Goal: Task Accomplishment & Management: Manage account settings

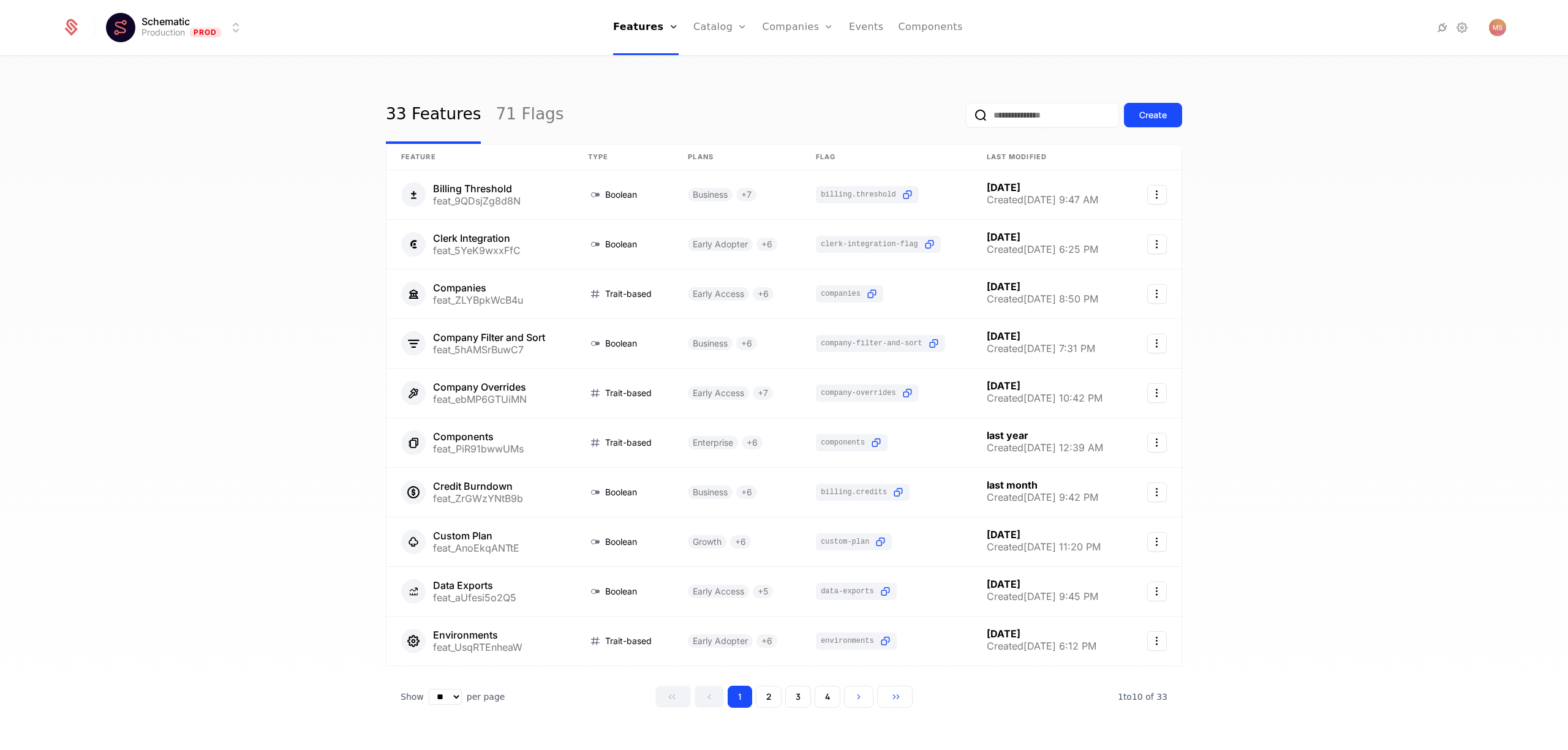
click at [1460, 28] on icon at bounding box center [1462, 28] width 15 height 15
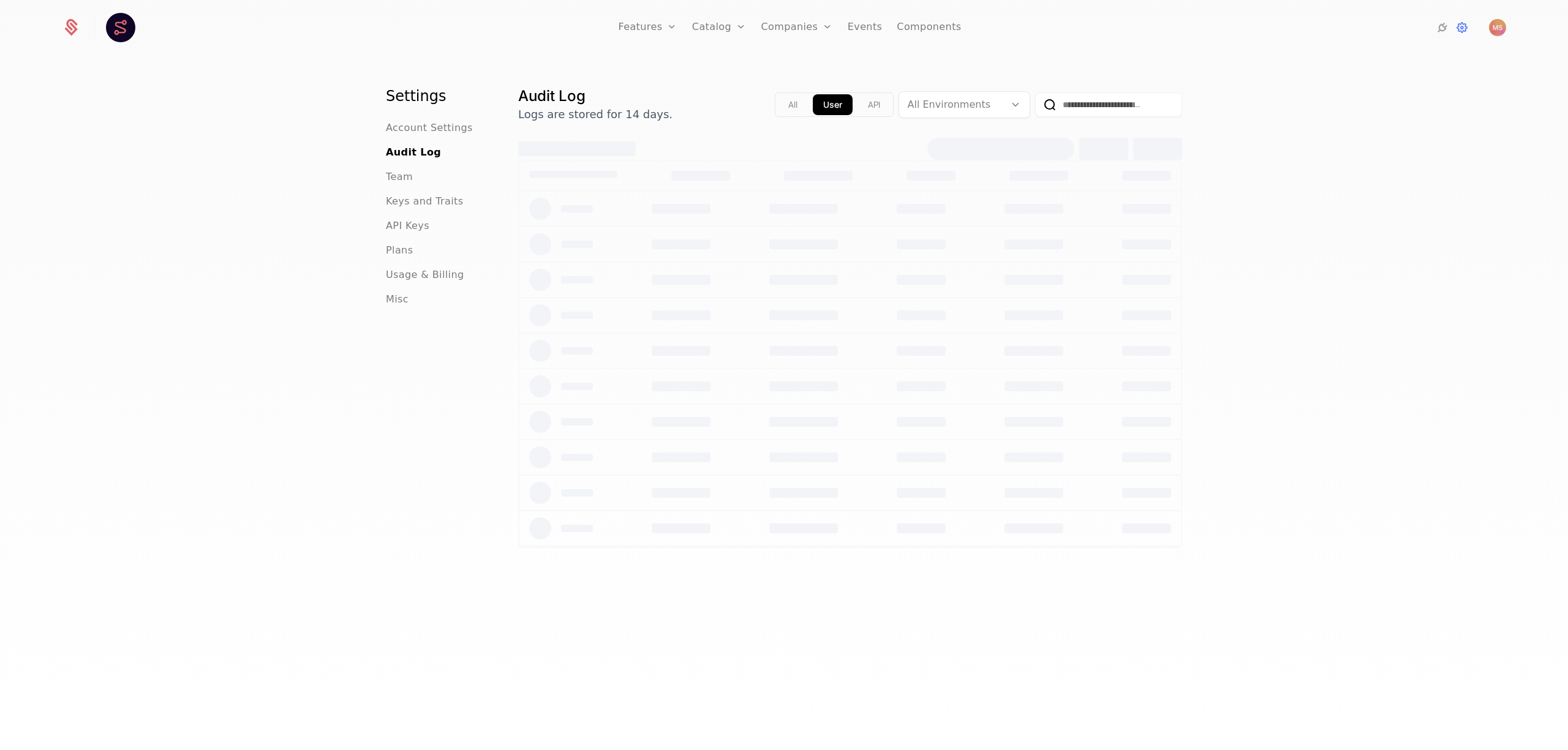
click at [403, 181] on span "Team" at bounding box center [400, 177] width 27 height 15
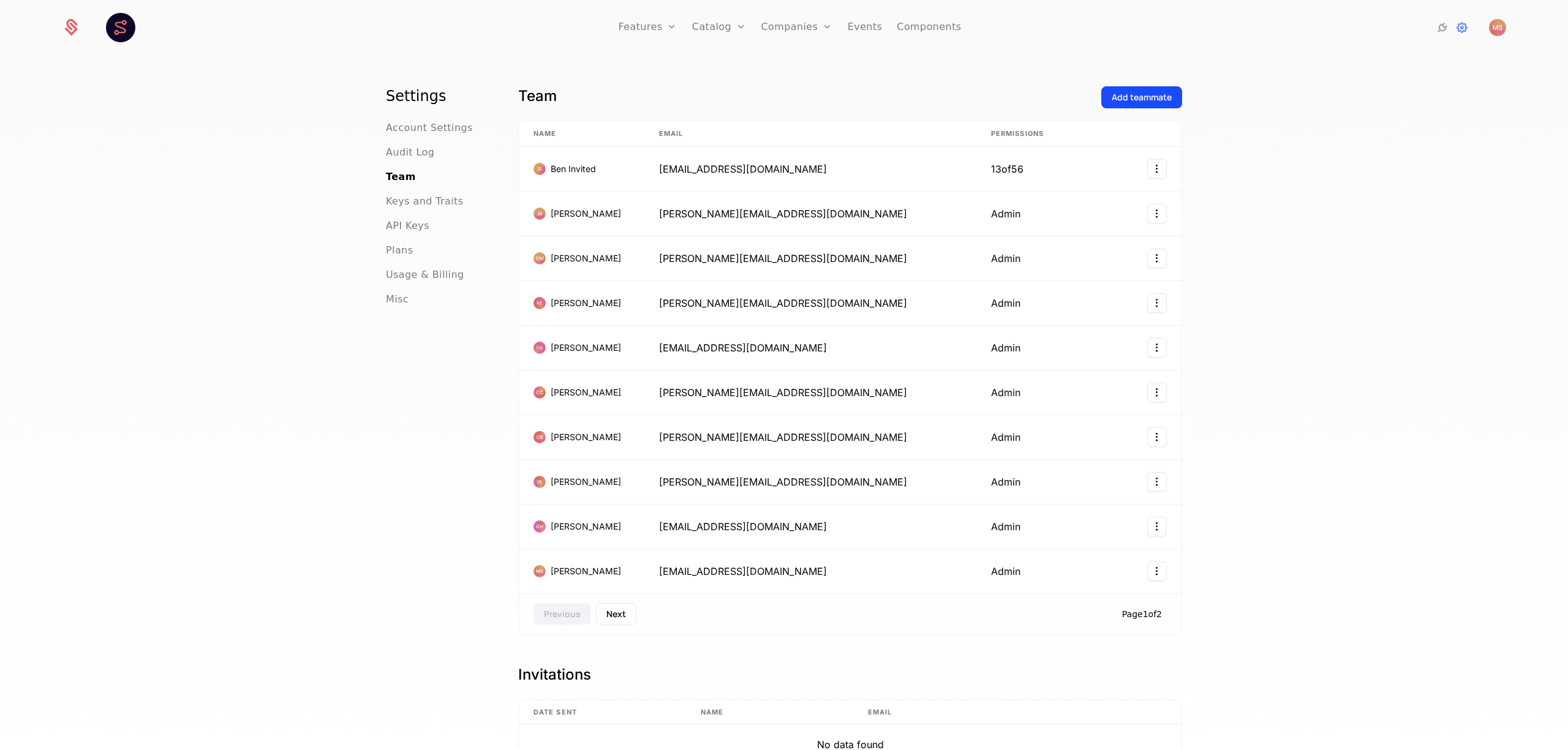
click at [220, 279] on div "Settings Account Settings Audit Log Team Keys and Traits API Keys Plans Usage &…" at bounding box center [784, 407] width 1568 height 701
click at [627, 613] on button "Next" at bounding box center [615, 614] width 40 height 22
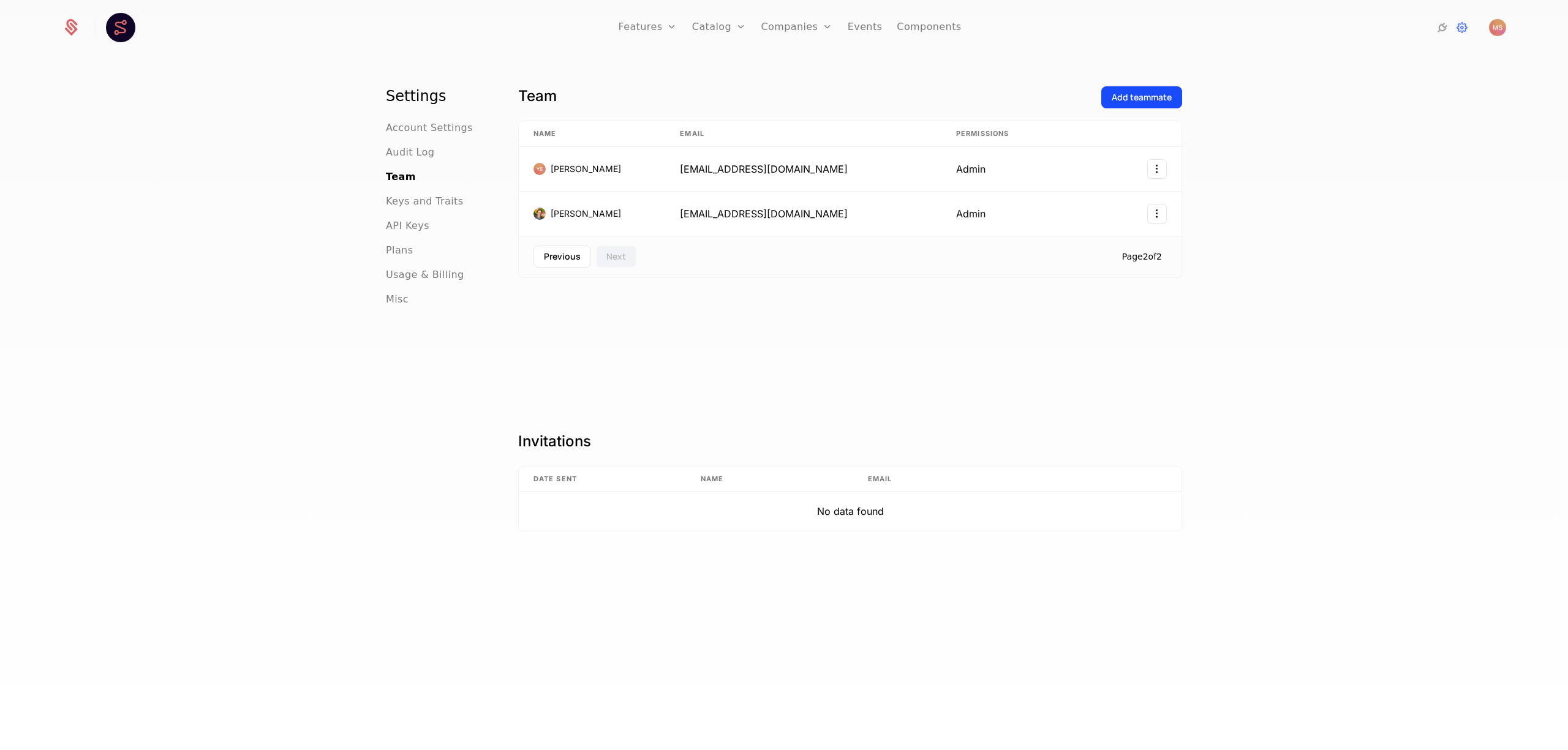
click at [568, 260] on button "Previous" at bounding box center [562, 257] width 58 height 22
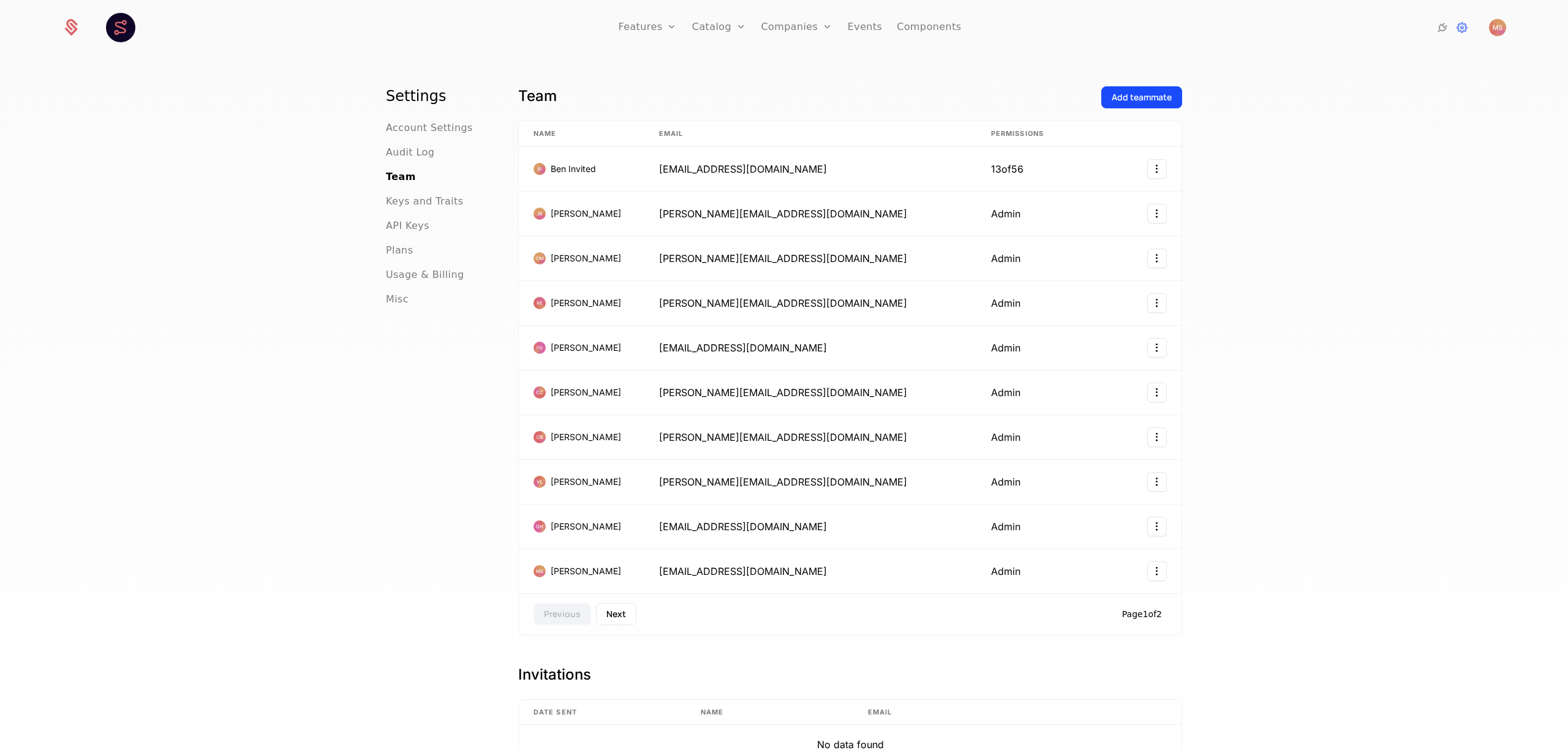
click at [306, 404] on div "Settings Account Settings Audit Log Team Keys and Traits API Keys Plans Usage &…" at bounding box center [784, 407] width 1568 height 701
click at [422, 467] on div "Settings Account Settings Audit Log Team Keys and Traits API Keys Plans Usage &…" at bounding box center [437, 422] width 103 height 670
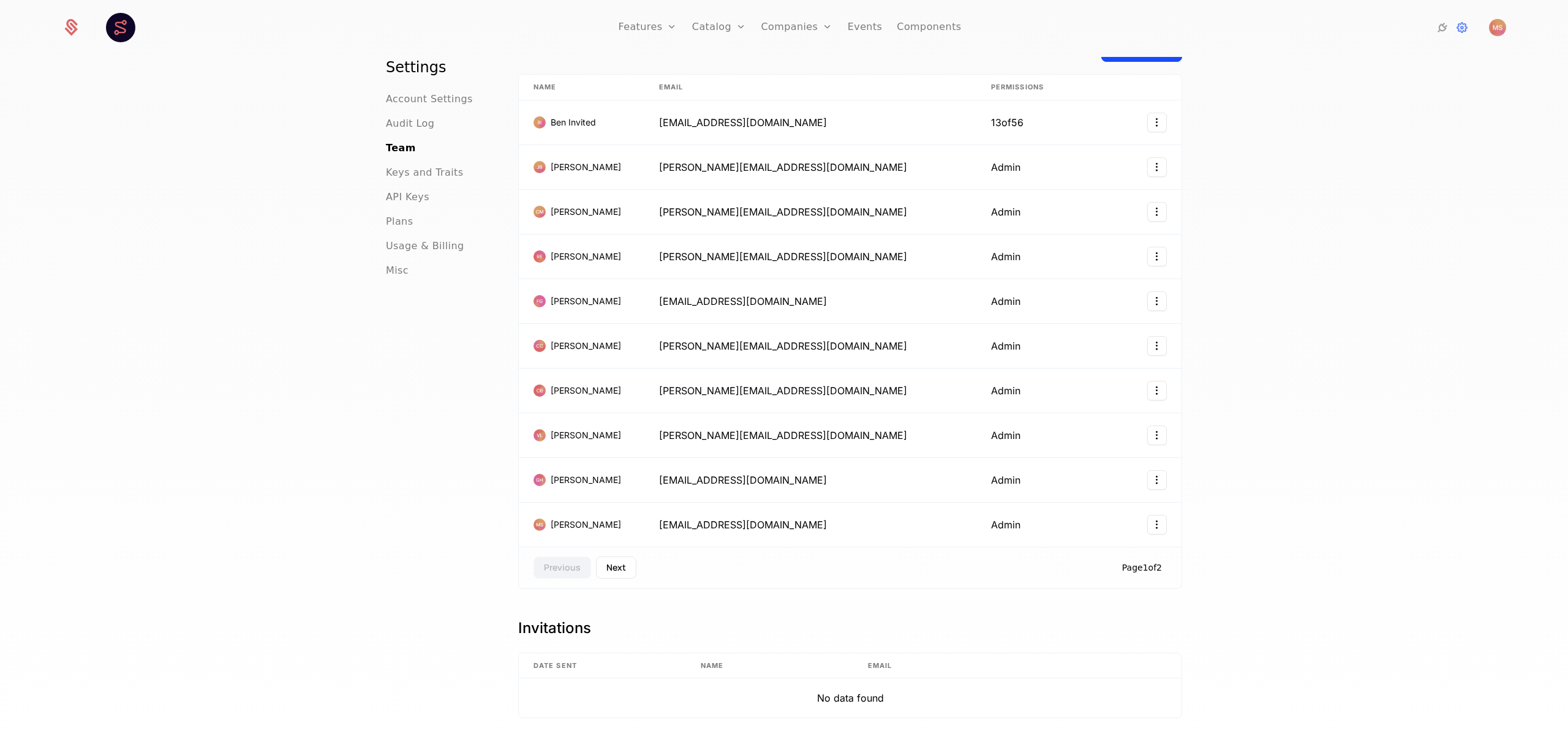
click at [1355, 385] on div "Settings Account Settings Audit Log Team Keys and Traits API Keys Plans Usage &…" at bounding box center [784, 407] width 1568 height 701
click at [1275, 135] on div "Settings Account Settings Audit Log Team Keys and Traits API Keys Plans Usage &…" at bounding box center [784, 407] width 1568 height 701
click at [336, 409] on div "Settings Account Settings Audit Log Team Keys and Traits API Keys Plans Usage &…" at bounding box center [784, 407] width 1568 height 701
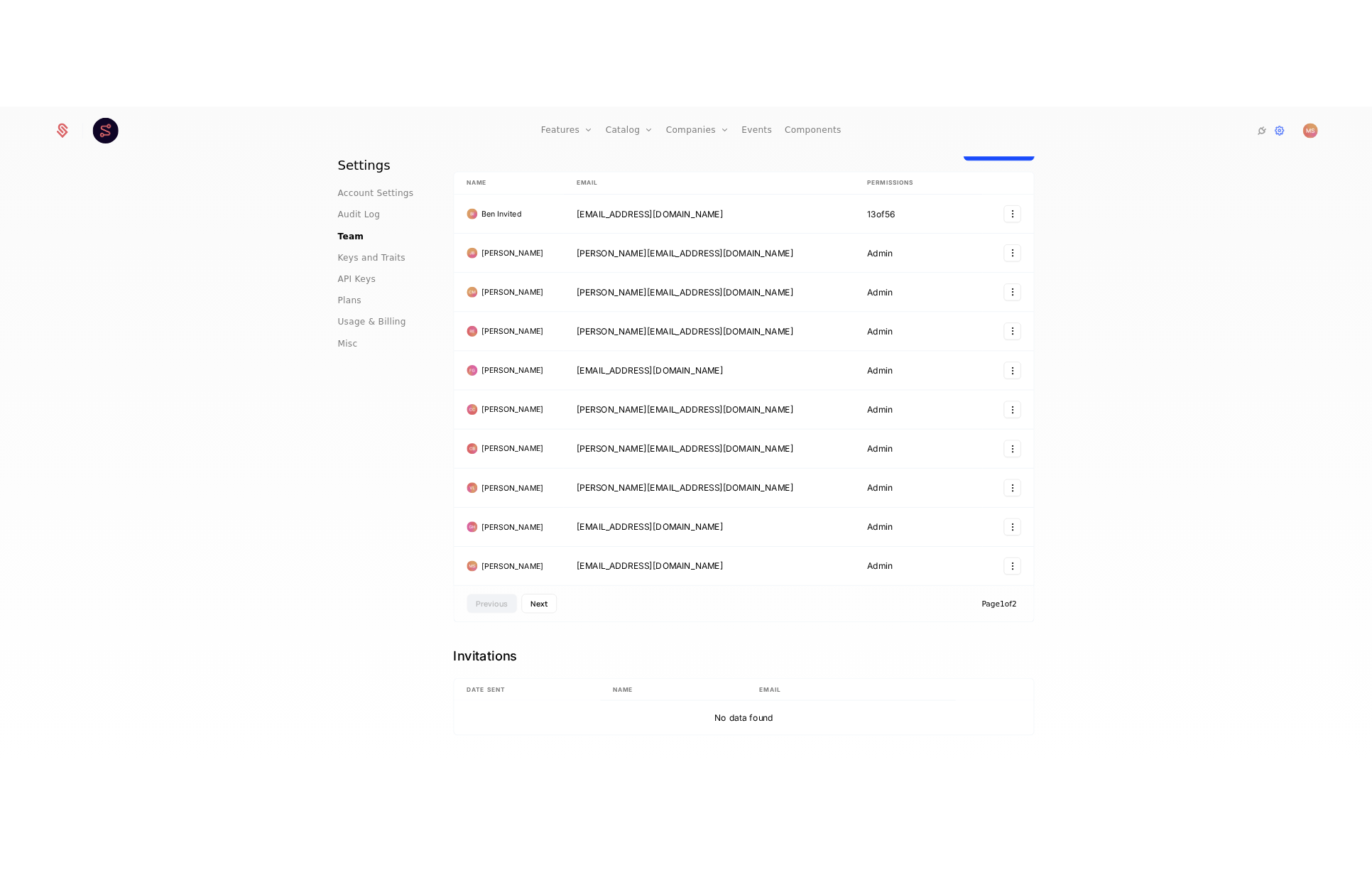
scroll to position [0, 0]
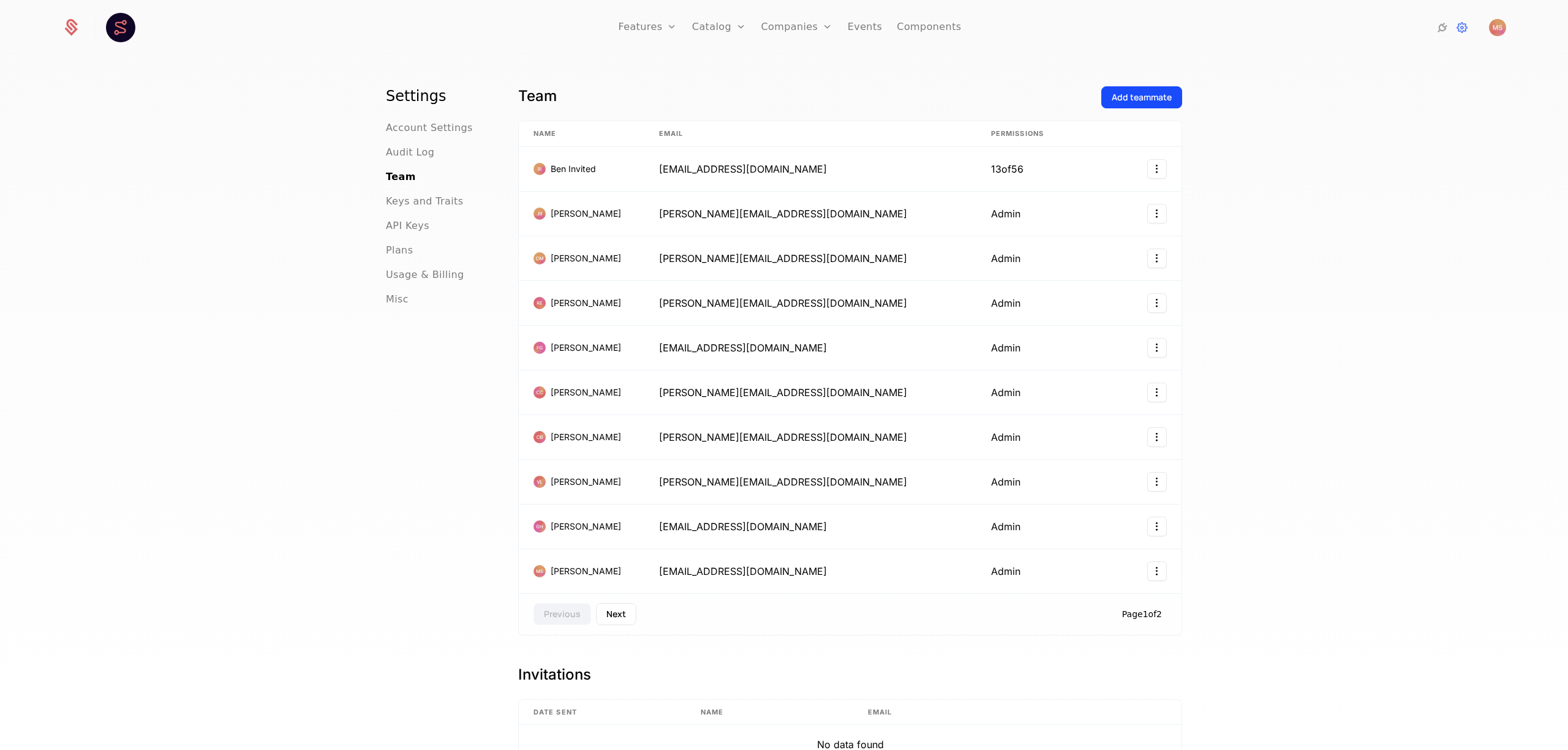
click at [1246, 279] on div "Settings Account Settings Audit Log Team Keys and Traits API Keys Plans Usage &…" at bounding box center [784, 407] width 1568 height 701
click at [1326, 161] on div "Settings Account Settings Audit Log Team Keys and Traits API Keys Plans Usage &…" at bounding box center [784, 407] width 1568 height 701
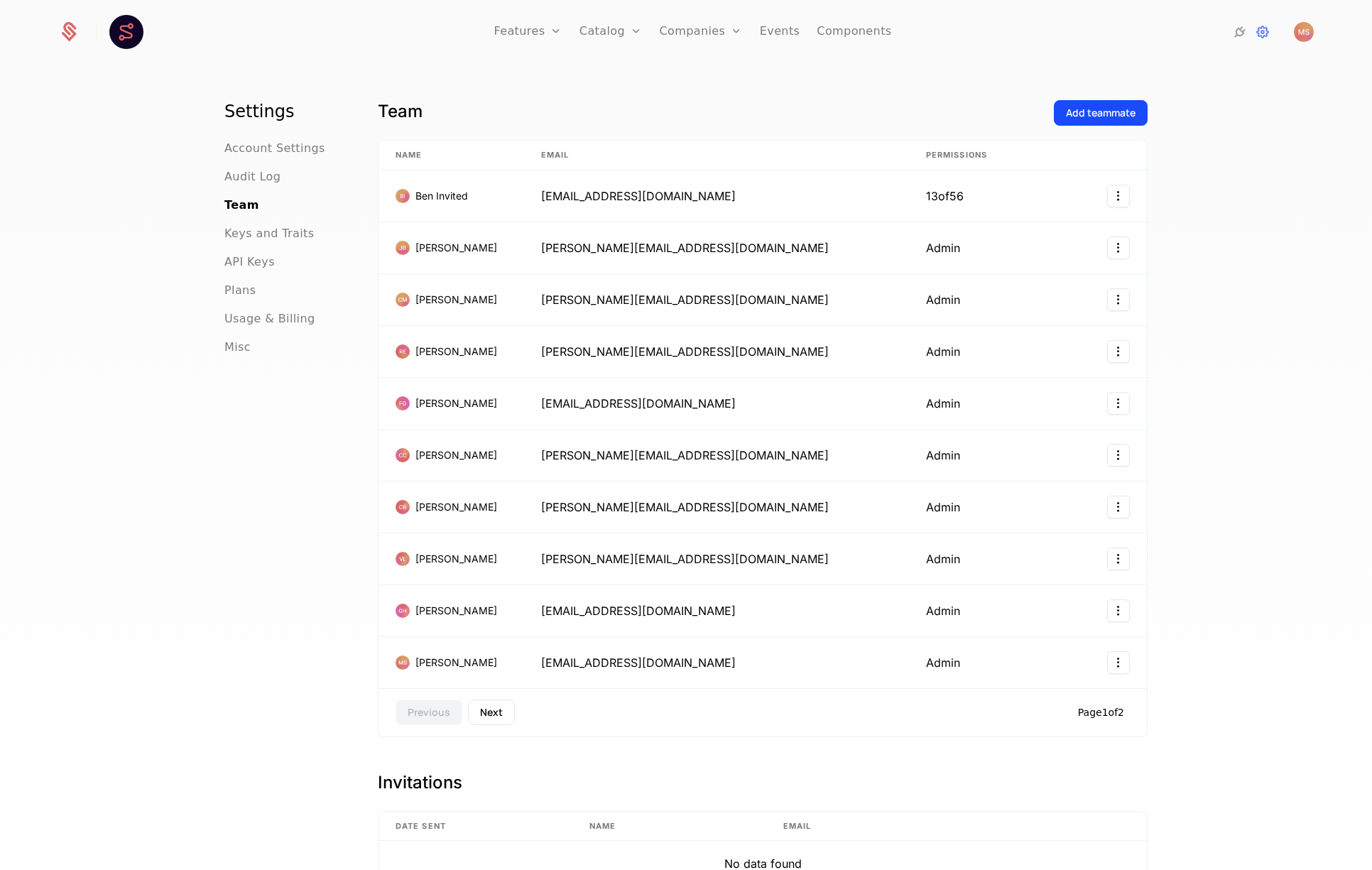
click at [1245, 371] on div "Settings Account Settings Audit Log Team Keys and Traits API Keys Plans Usage &…" at bounding box center [686, 472] width 1372 height 813
click at [1173, 331] on div "Settings Account Settings Audit Log Team Keys and Traits API Keys Plans Usage &…" at bounding box center [686, 472] width 1372 height 813
click at [1125, 200] on html "Features Features Flags Catalog Plans Add Ons Credits Configuration Companies C…" at bounding box center [686, 435] width 1372 height 870
click at [1067, 264] on div "Remove" at bounding box center [1059, 265] width 108 height 20
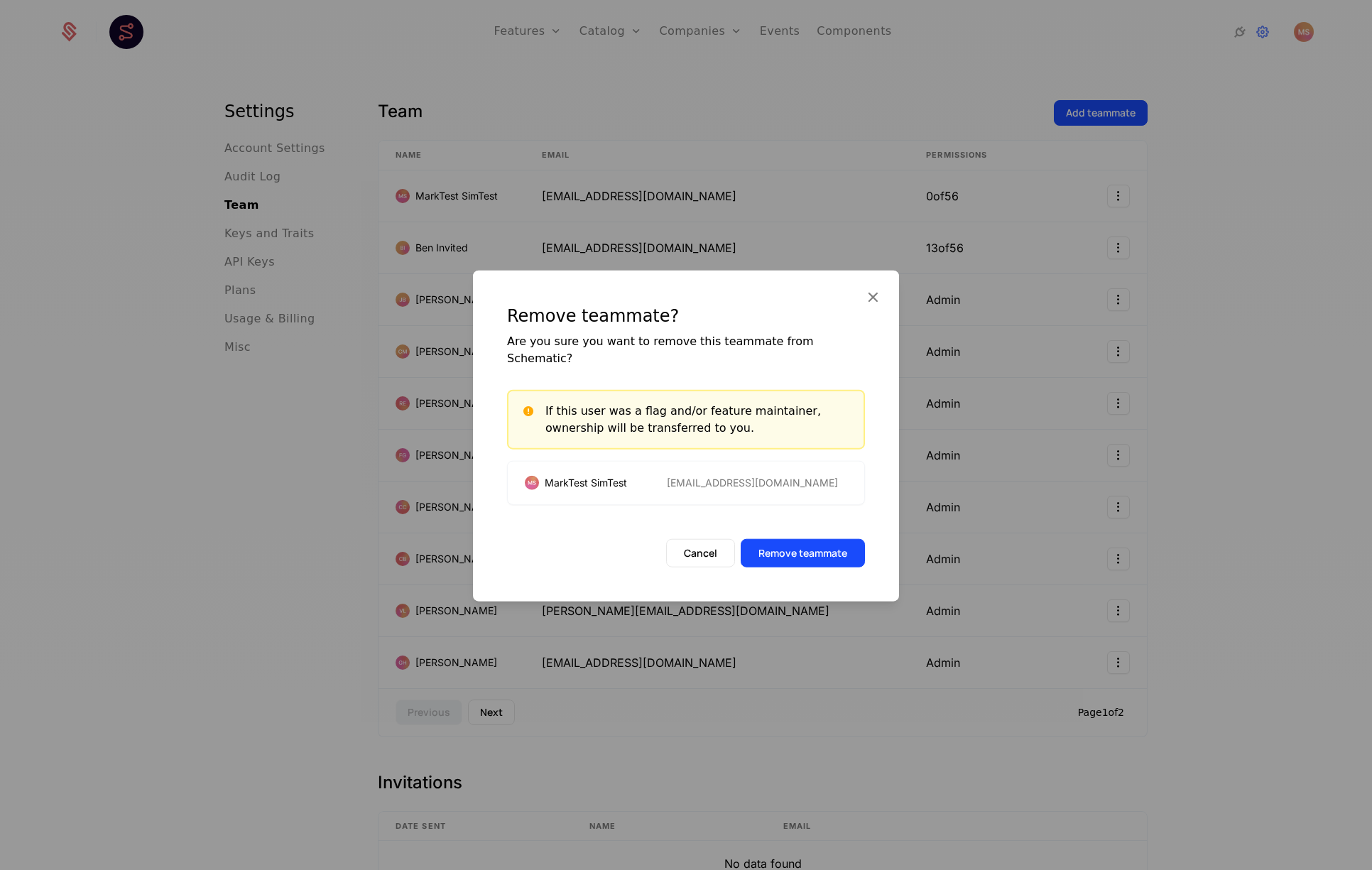
click at [786, 551] on button "Remove teammate" at bounding box center [803, 553] width 124 height 29
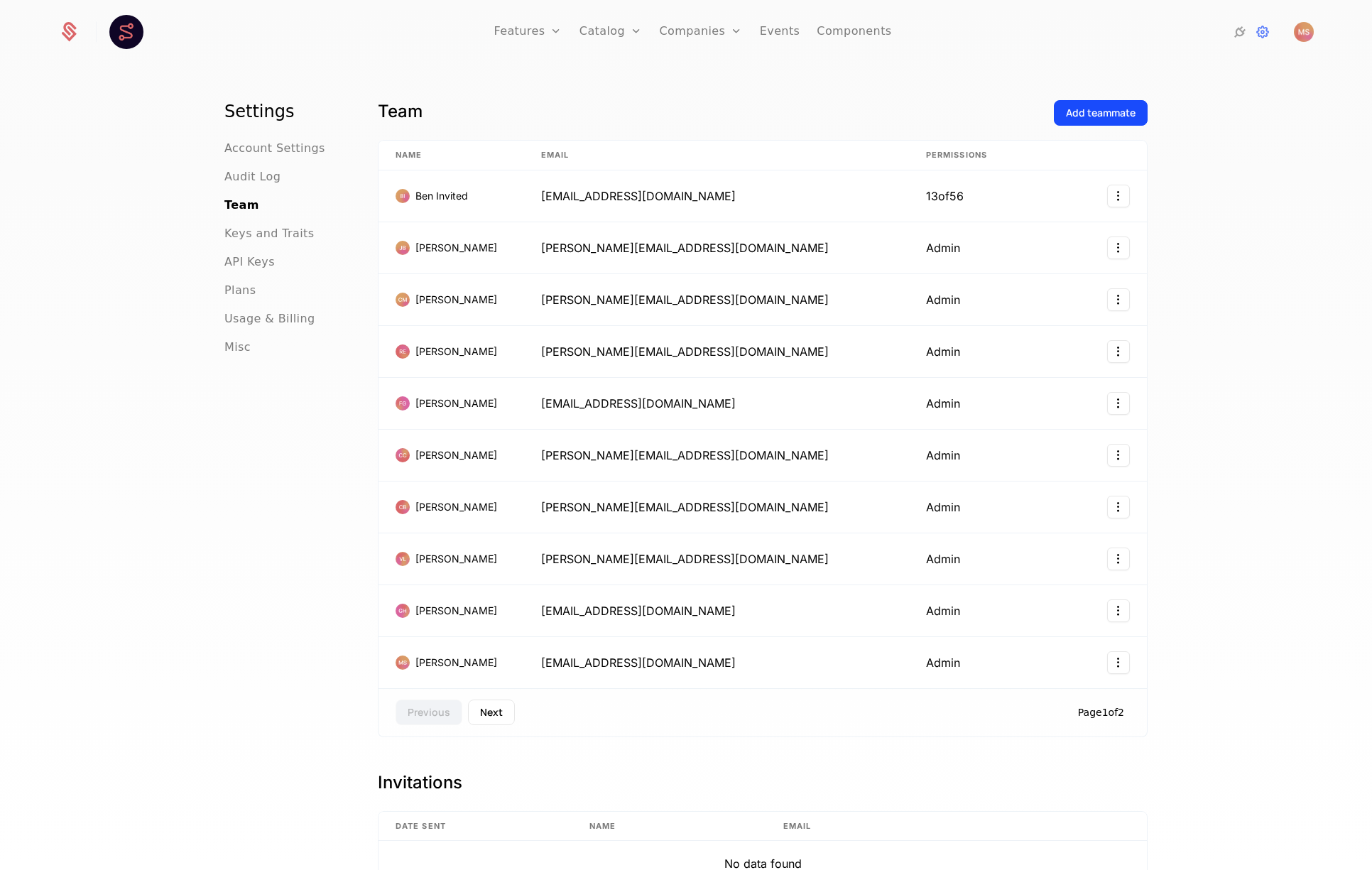
click at [1196, 412] on div "Settings Account Settings Audit Log Team Keys and Traits API Keys Plans Usage &…" at bounding box center [686, 472] width 1372 height 813
click at [489, 711] on button "Next" at bounding box center [491, 712] width 47 height 26
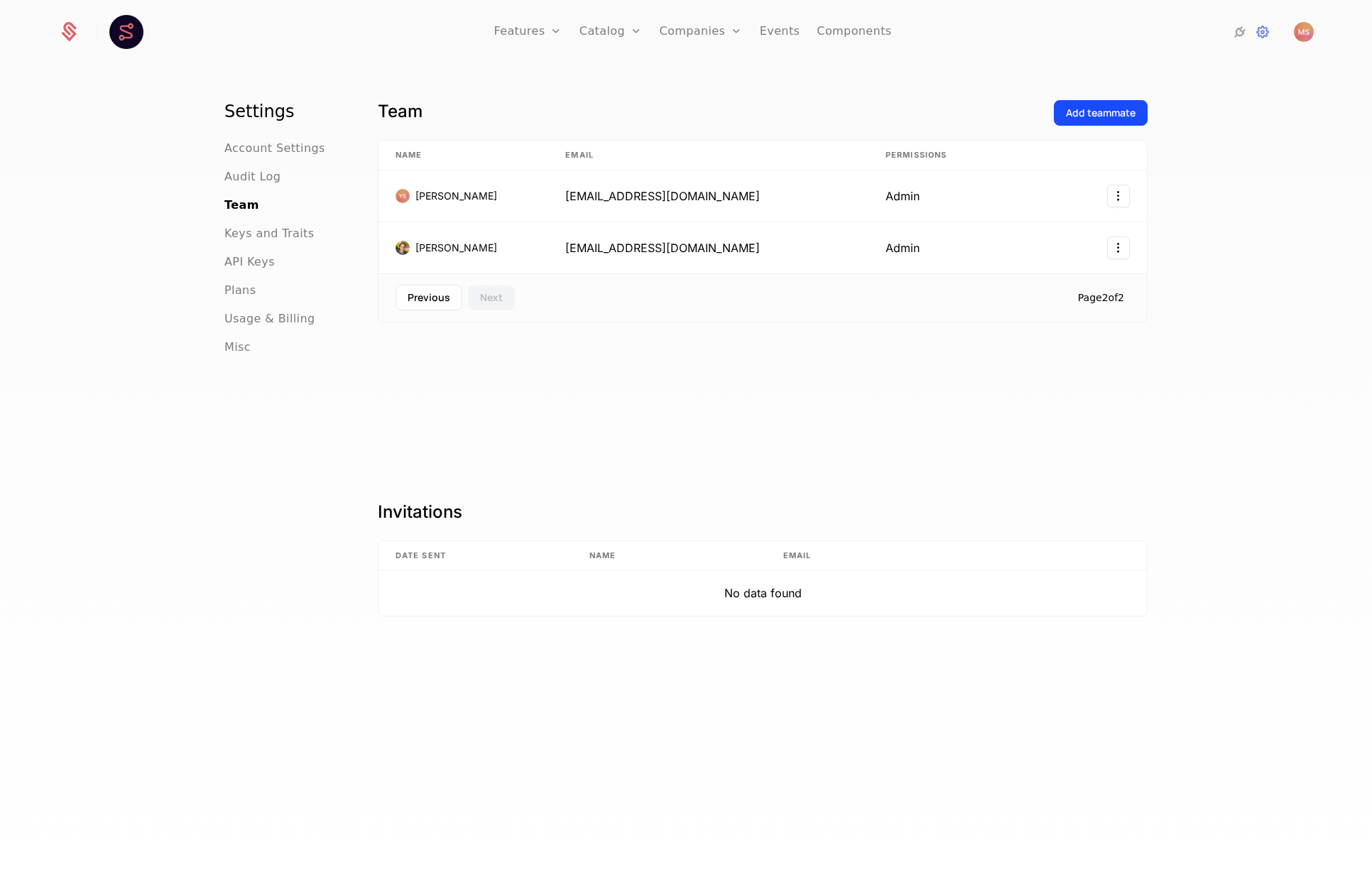
click at [449, 307] on button "Previous" at bounding box center [429, 298] width 67 height 26
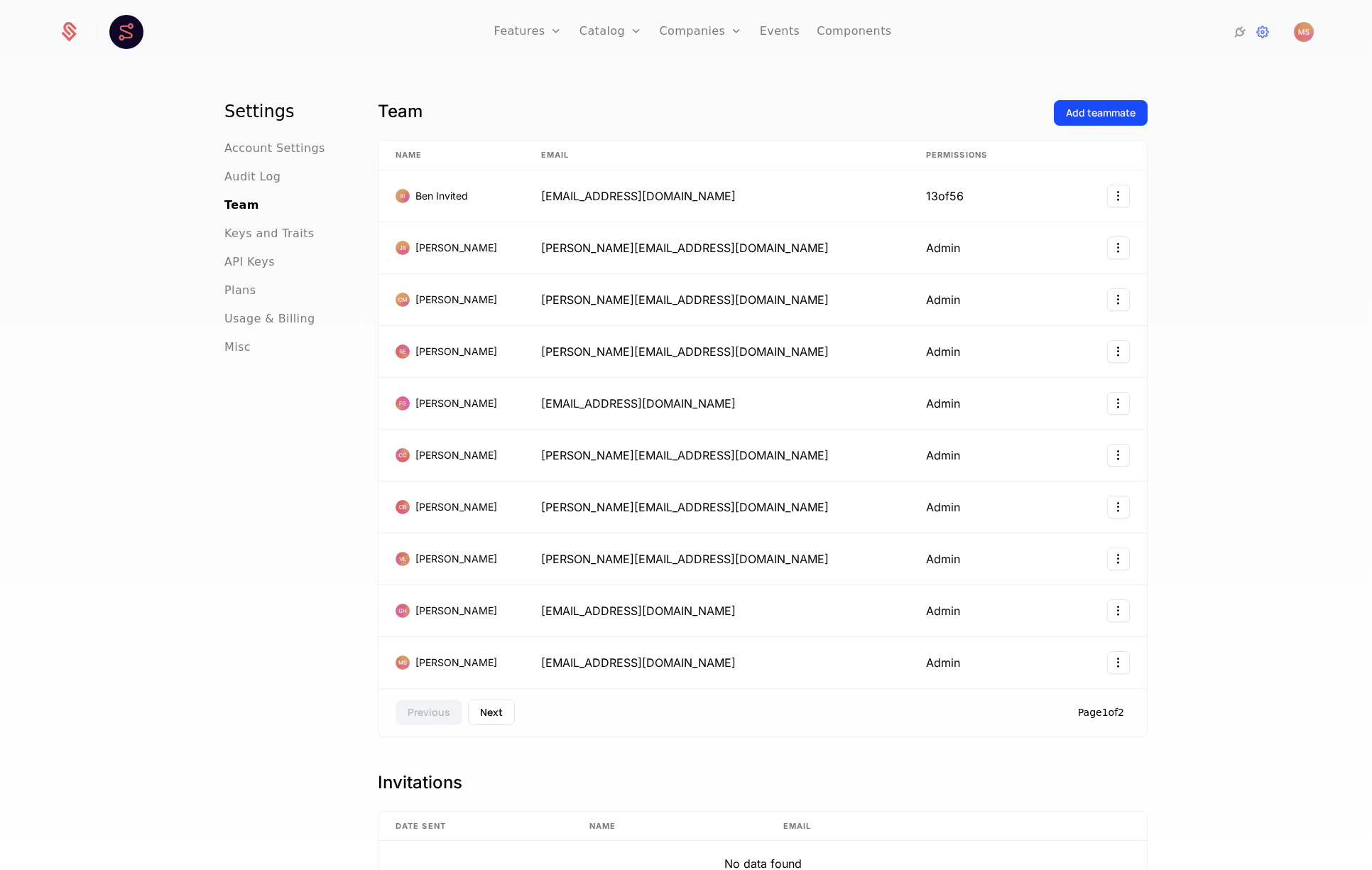
click at [271, 554] on div "Settings Account Settings Audit Log Team Keys and Traits API Keys Plans Usage &…" at bounding box center [284, 489] width 119 height 777
click at [1260, 384] on div "Settings Account Settings Audit Log Team Keys and Traits API Keys Plans Usage &…" at bounding box center [686, 472] width 1372 height 813
